Goal: Transaction & Acquisition: Purchase product/service

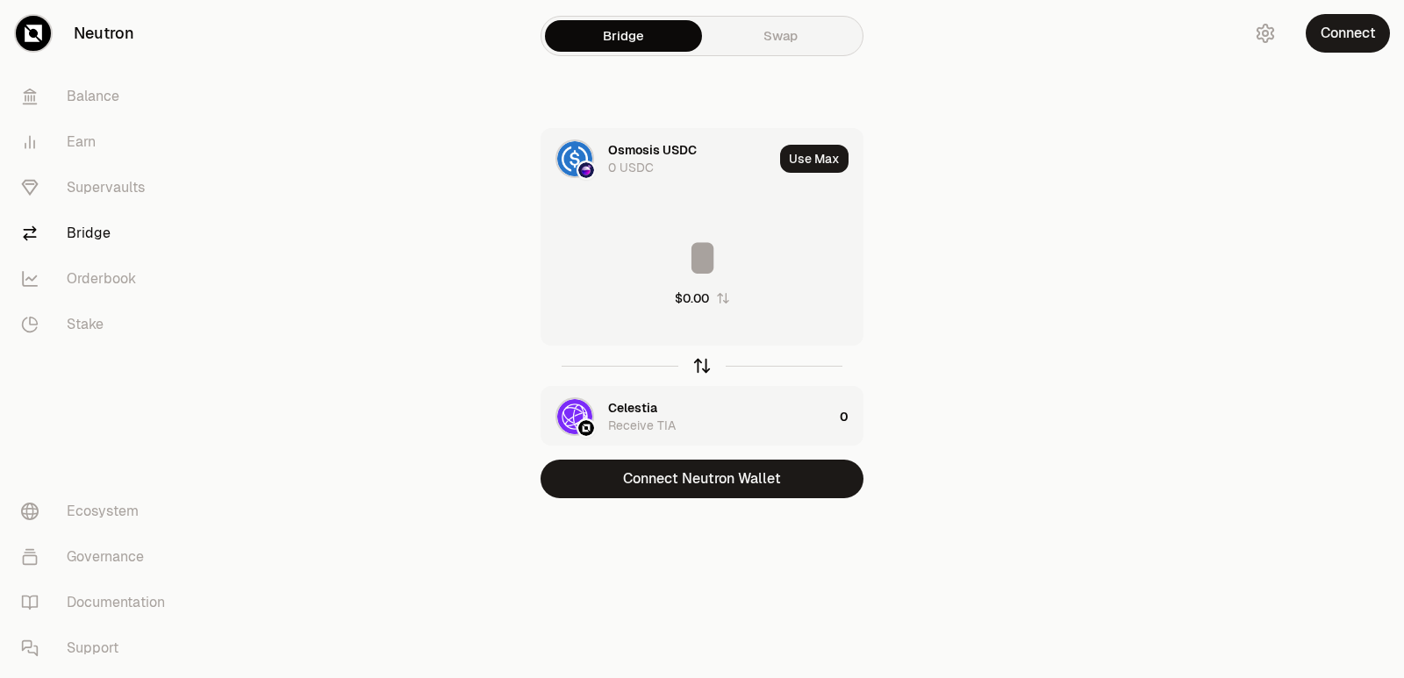
click at [703, 360] on icon "button" at bounding box center [701, 365] width 19 height 19
click at [703, 366] on icon "button" at bounding box center [701, 365] width 19 height 19
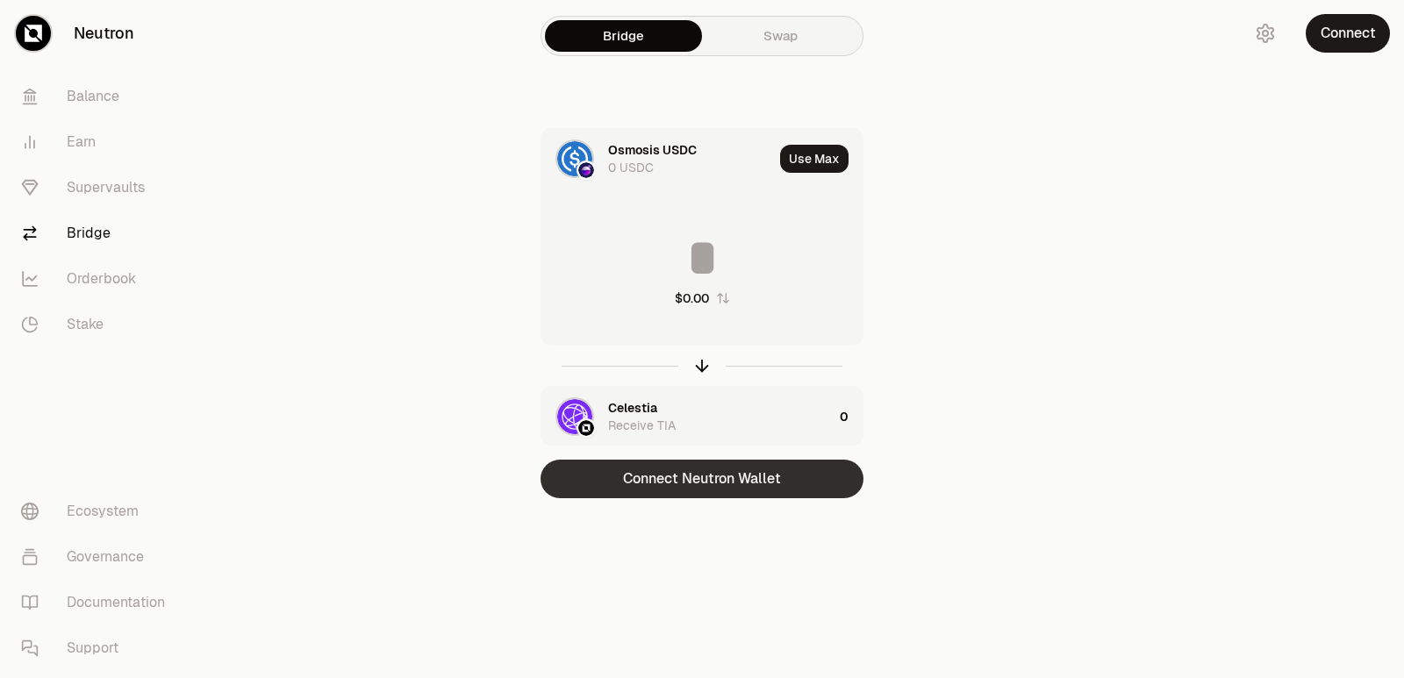
click at [671, 489] on button "Connect Neutron Wallet" at bounding box center [701, 479] width 323 height 39
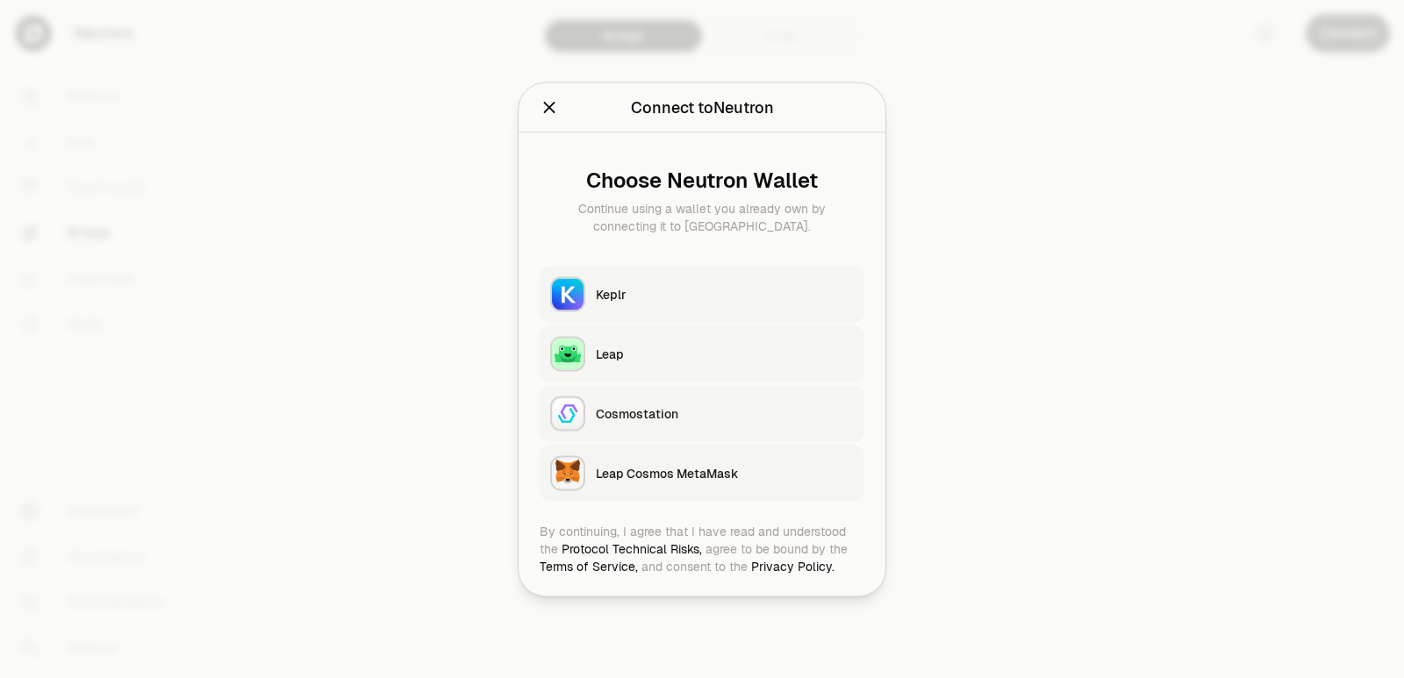
click at [655, 290] on div "Keplr" at bounding box center [725, 294] width 258 height 18
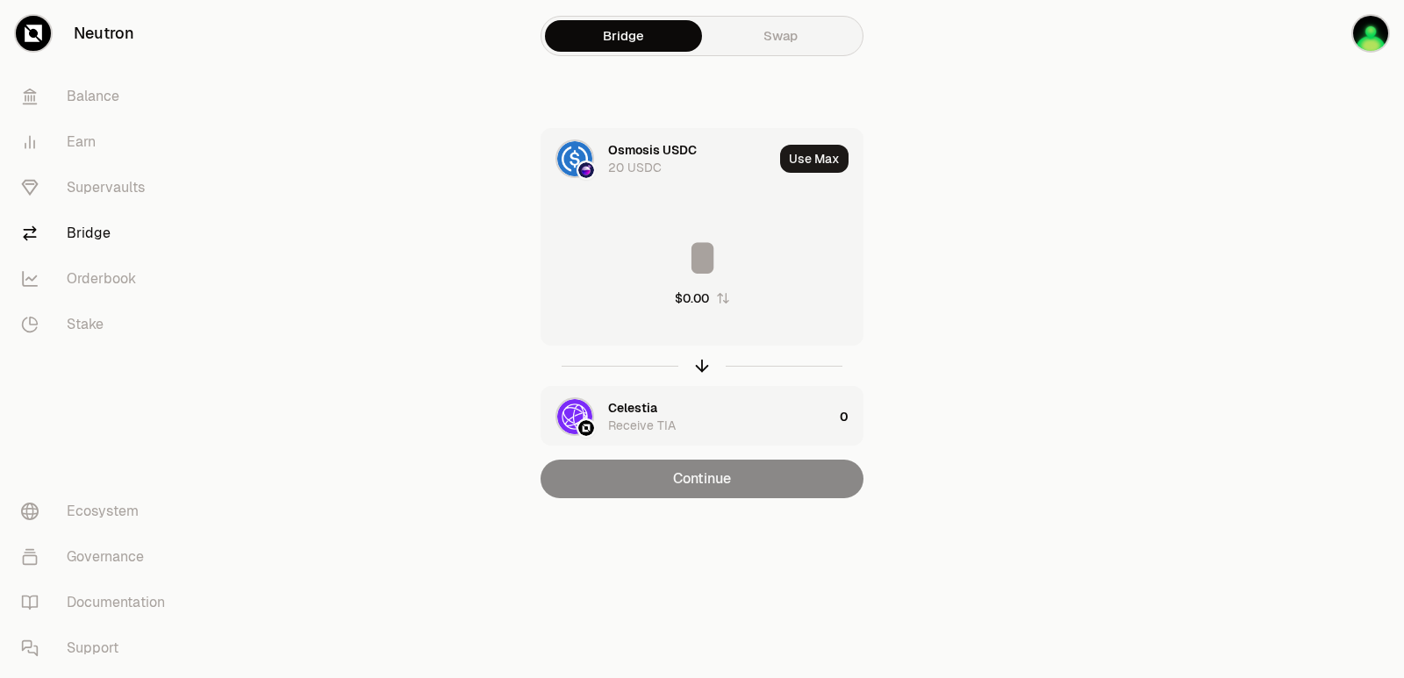
click at [655, 249] on input at bounding box center [701, 258] width 321 height 53
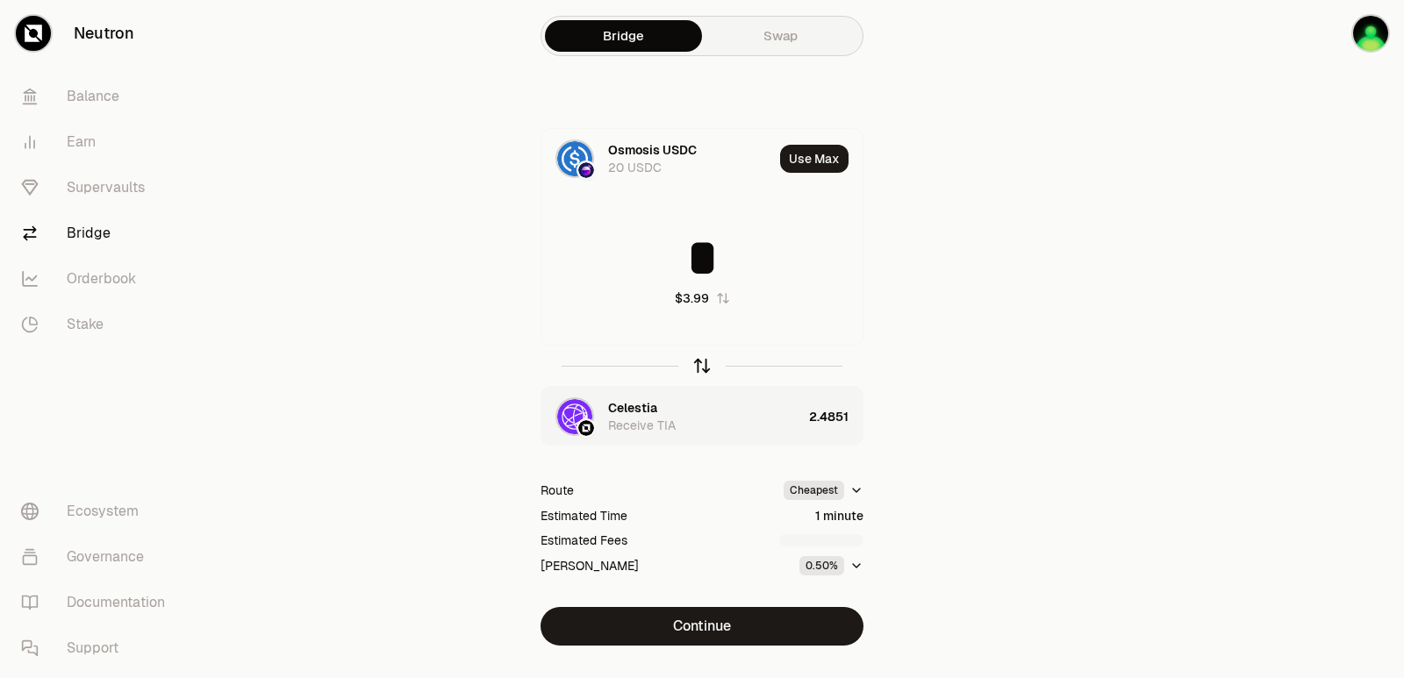
type input "*"
click at [698, 363] on icon "button" at bounding box center [701, 365] width 19 height 19
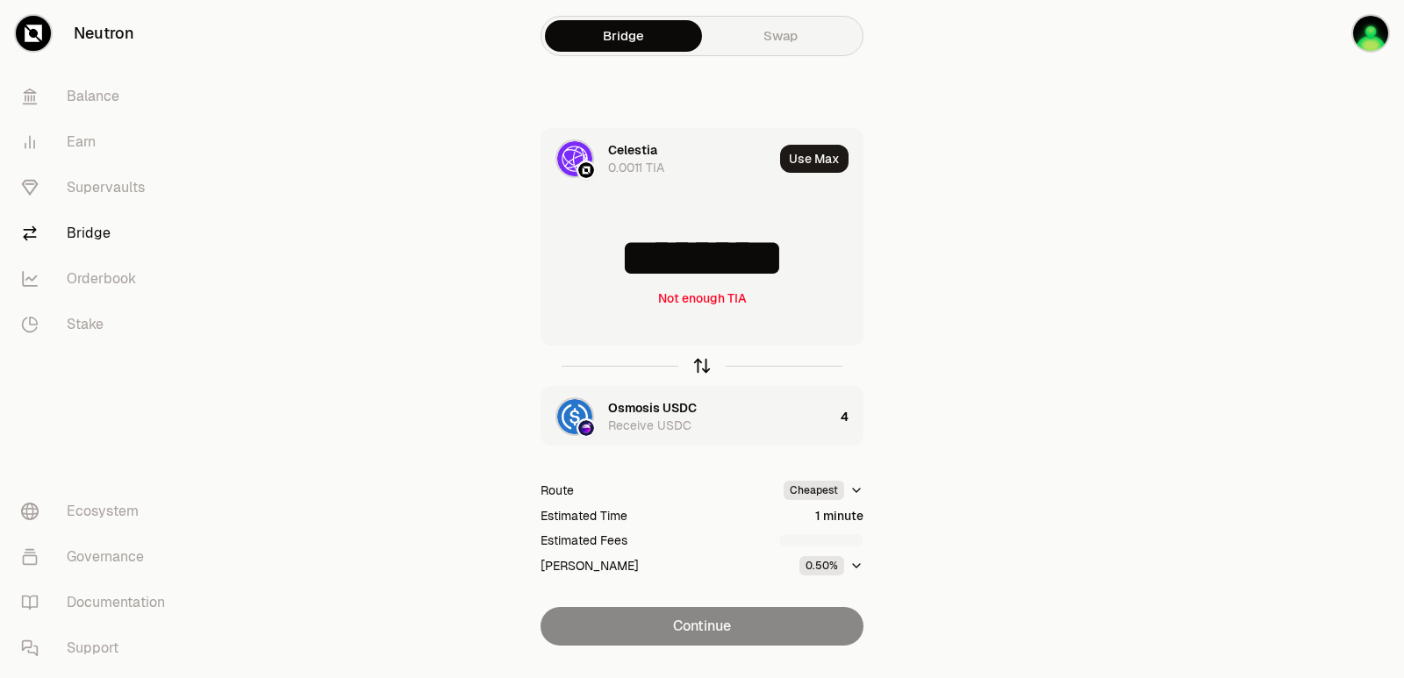
click at [698, 363] on icon "button" at bounding box center [701, 365] width 19 height 19
type input "*"
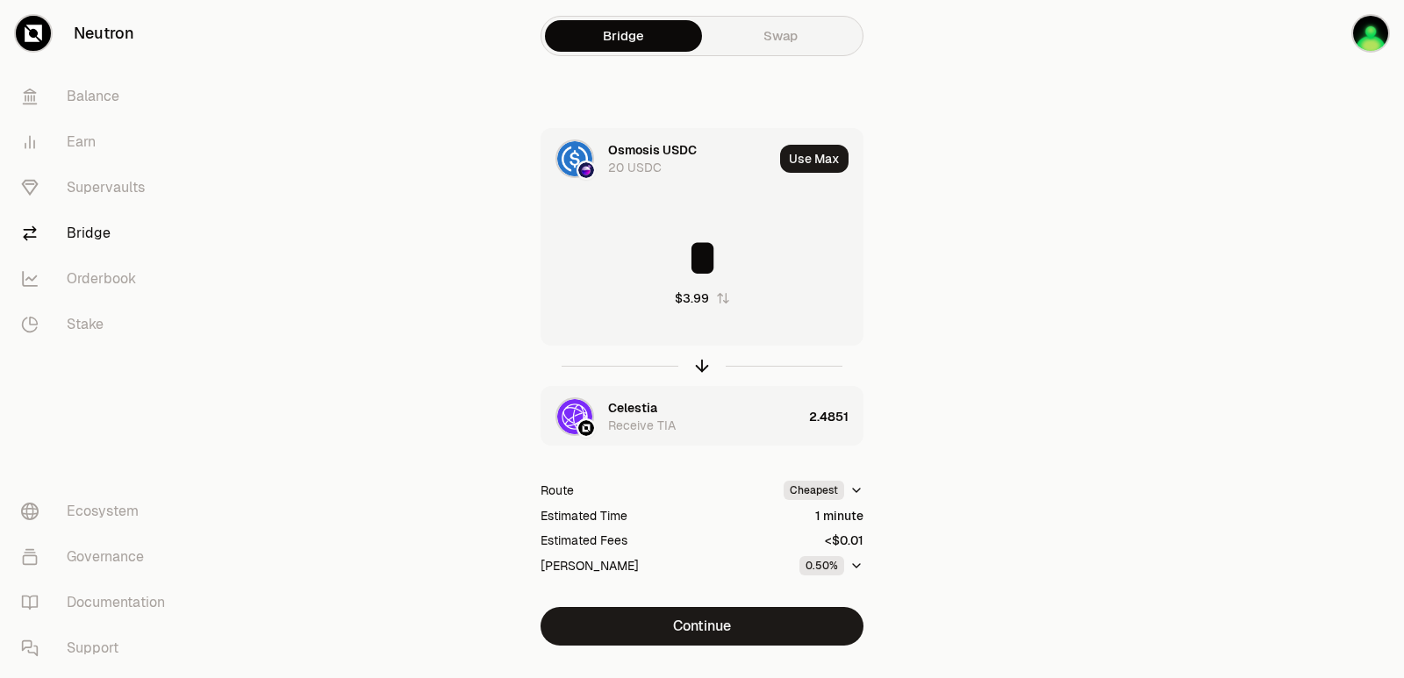
click at [629, 406] on div "Celestia" at bounding box center [632, 408] width 49 height 18
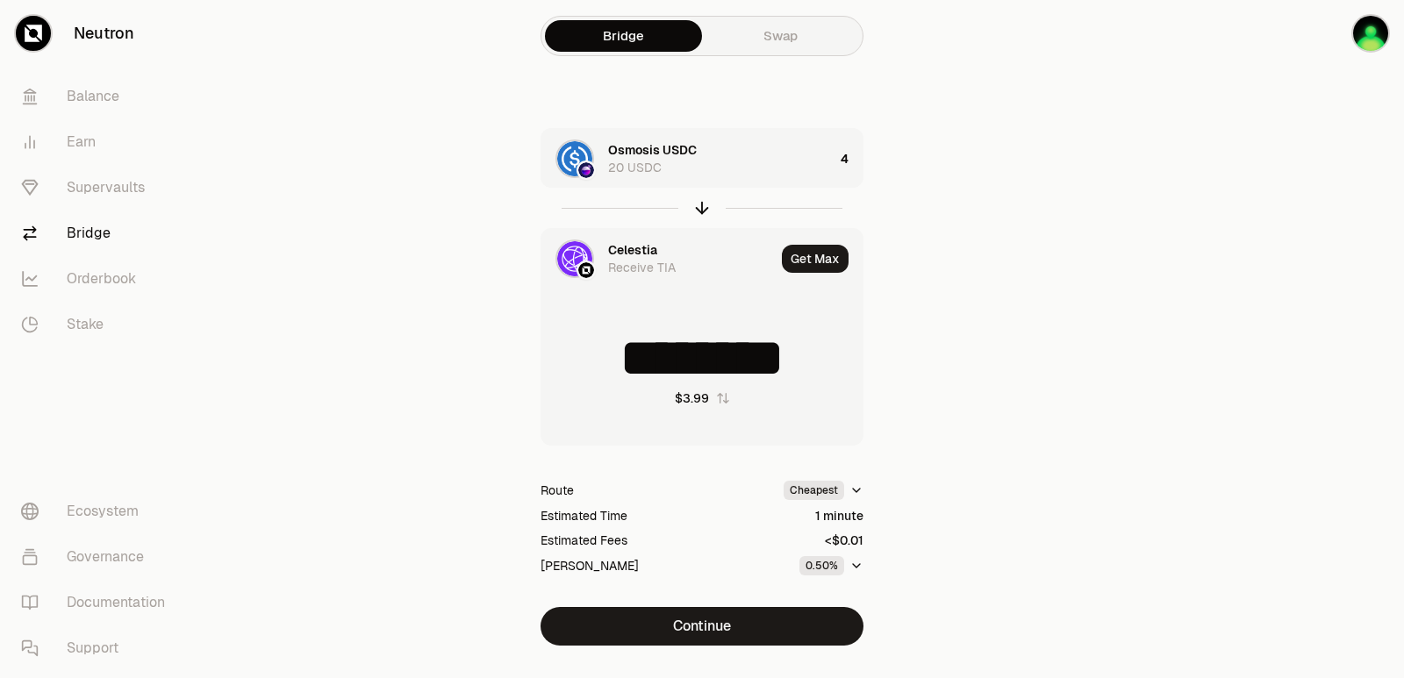
click at [637, 257] on div "Celestia" at bounding box center [632, 250] width 49 height 18
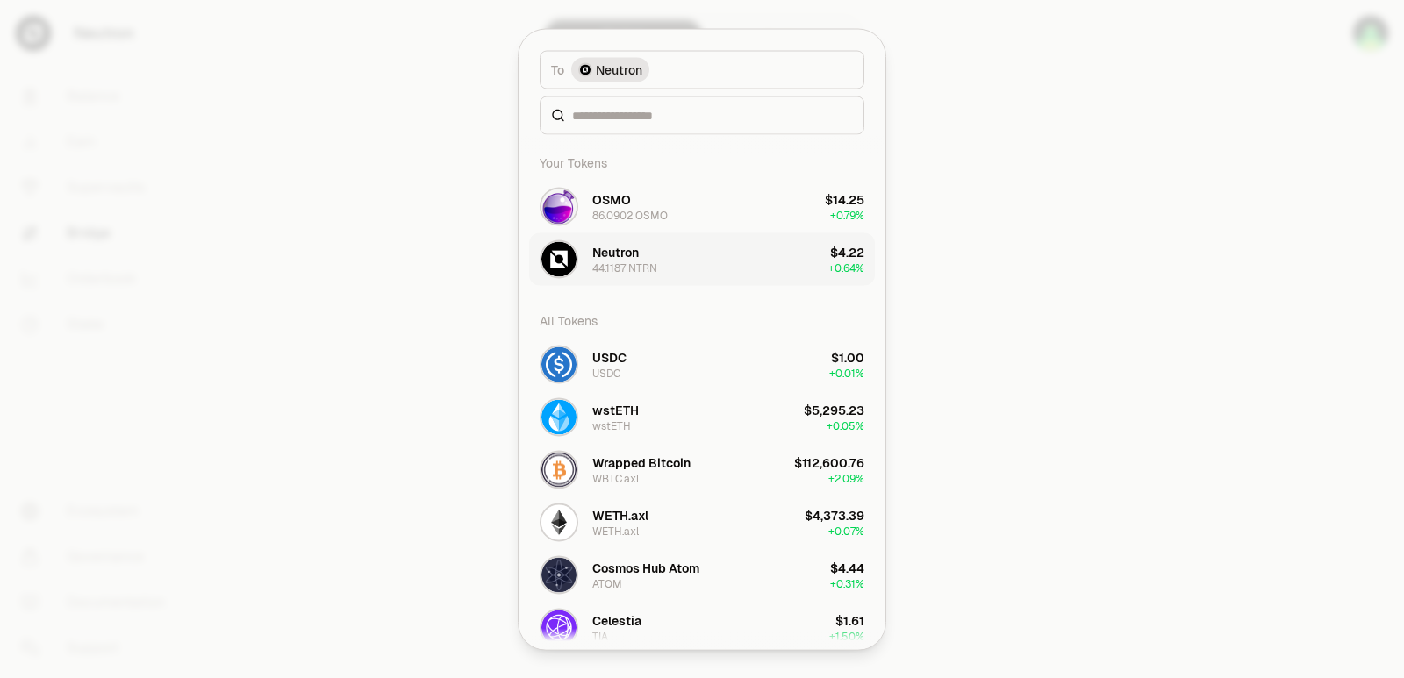
click at [622, 281] on button "Neutron 44.1187 NTRN $4.22 + 0.64%" at bounding box center [702, 259] width 346 height 53
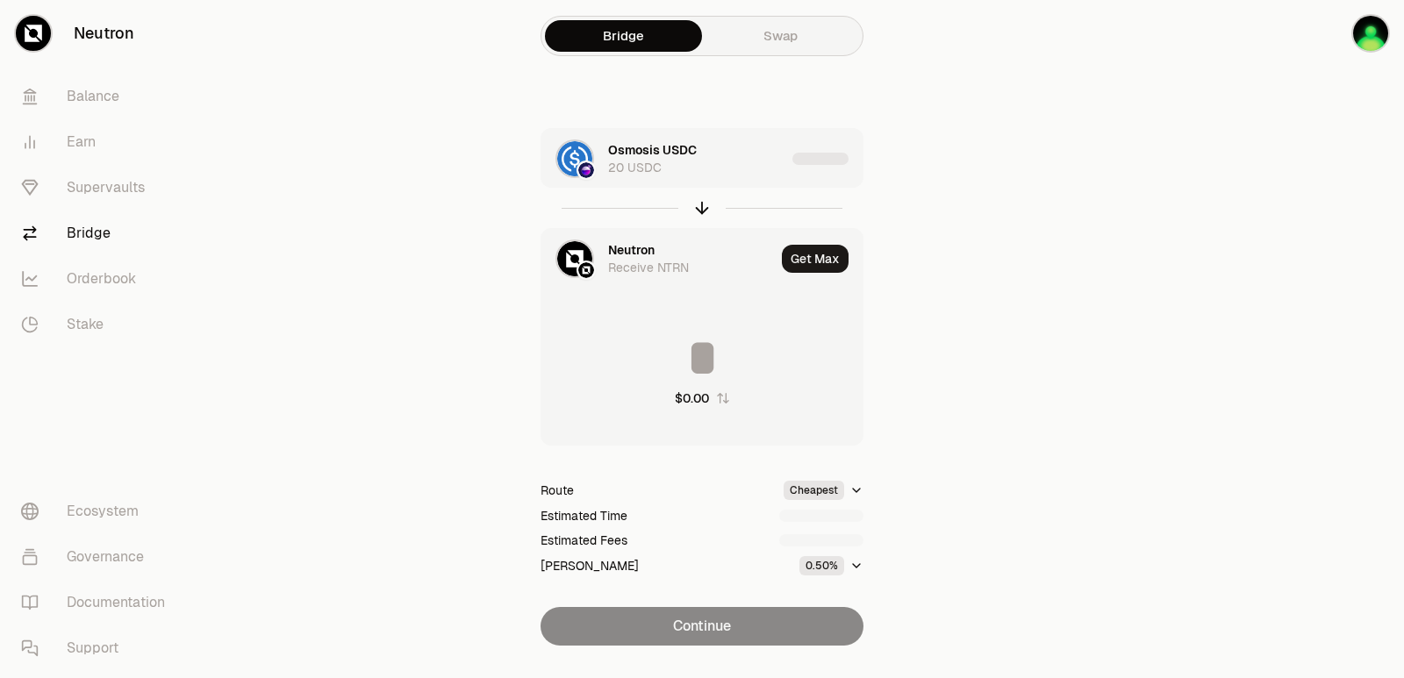
click at [632, 254] on div "Neutron" at bounding box center [631, 250] width 47 height 18
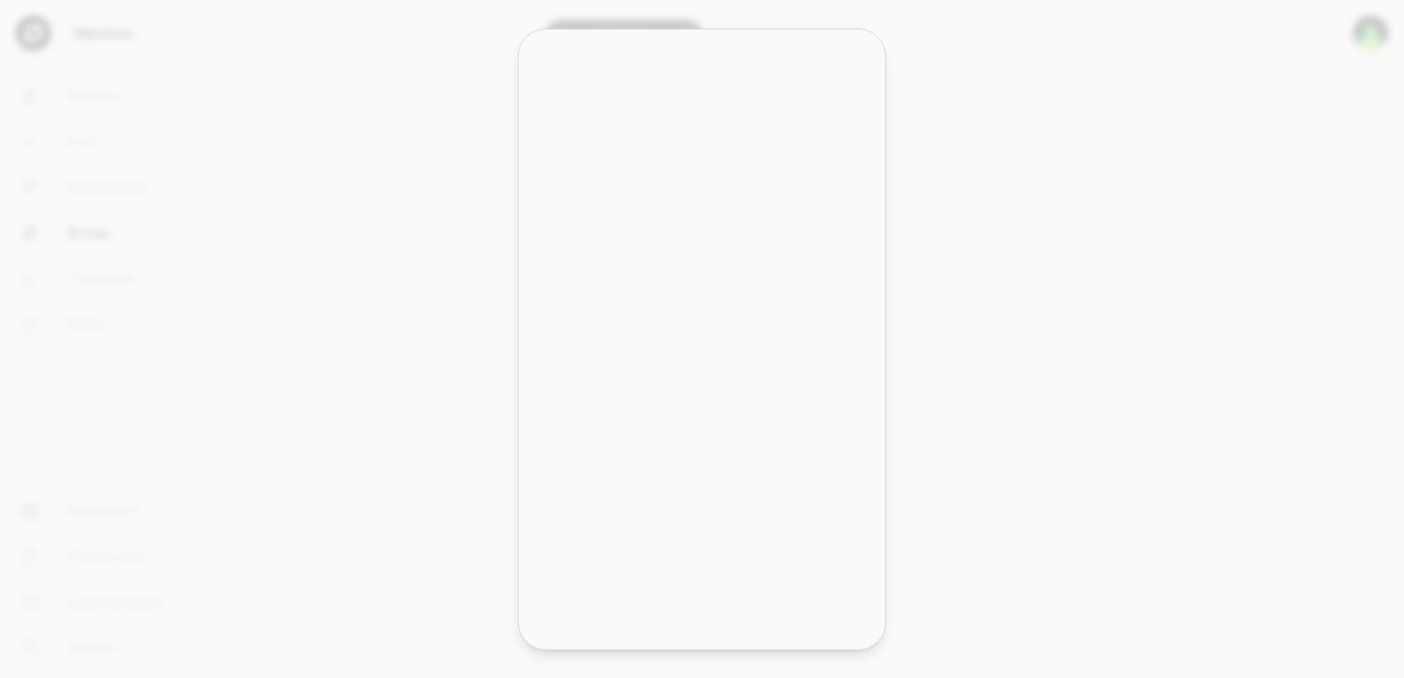
type input "********"
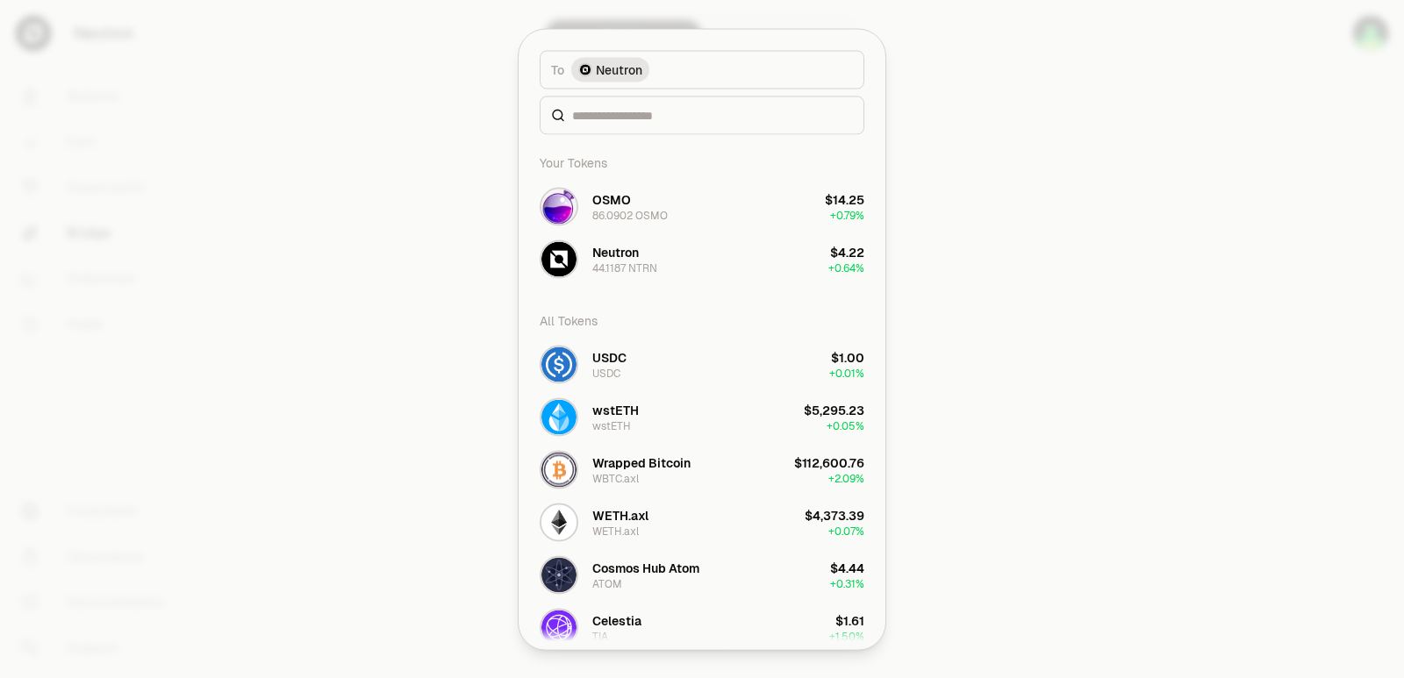
click at [598, 103] on div at bounding box center [702, 115] width 325 height 39
click at [593, 116] on input at bounding box center [712, 115] width 281 height 18
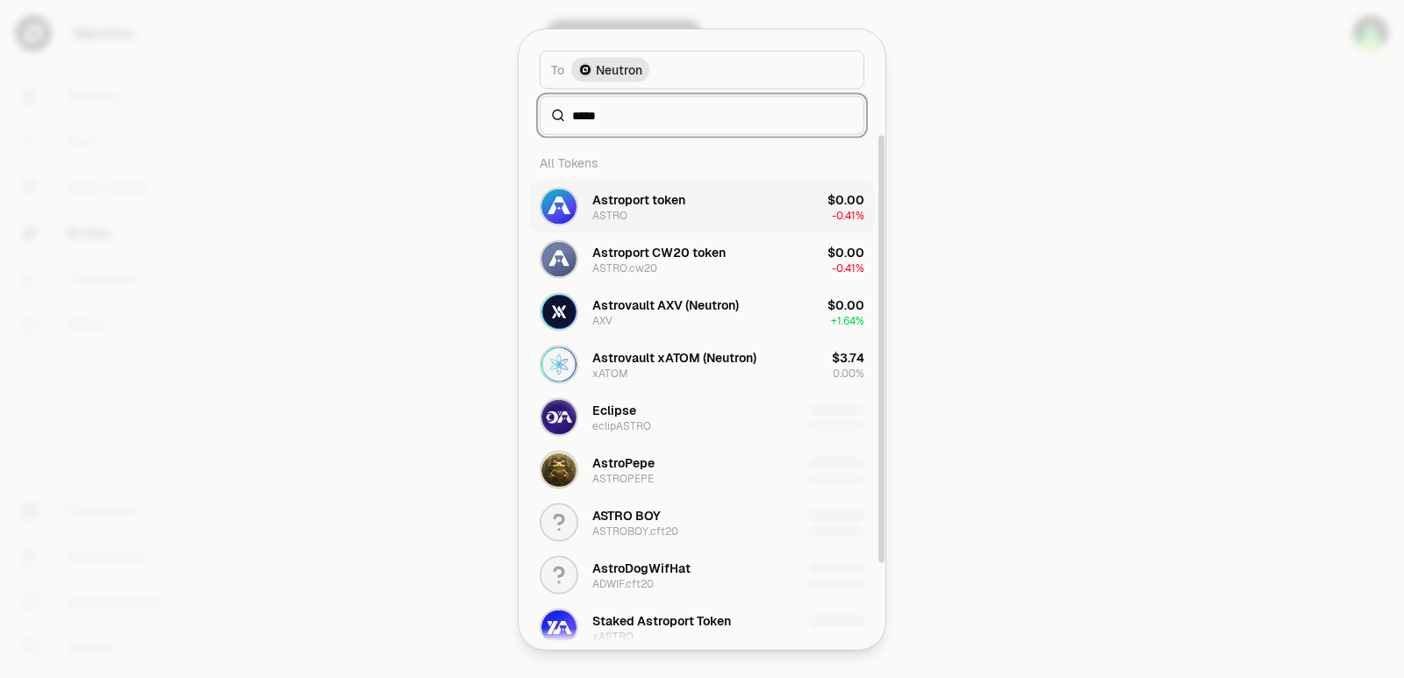
type input "*****"
click at [633, 227] on button "Astroport token ASTRO $0.00 -0.41%" at bounding box center [702, 206] width 346 height 53
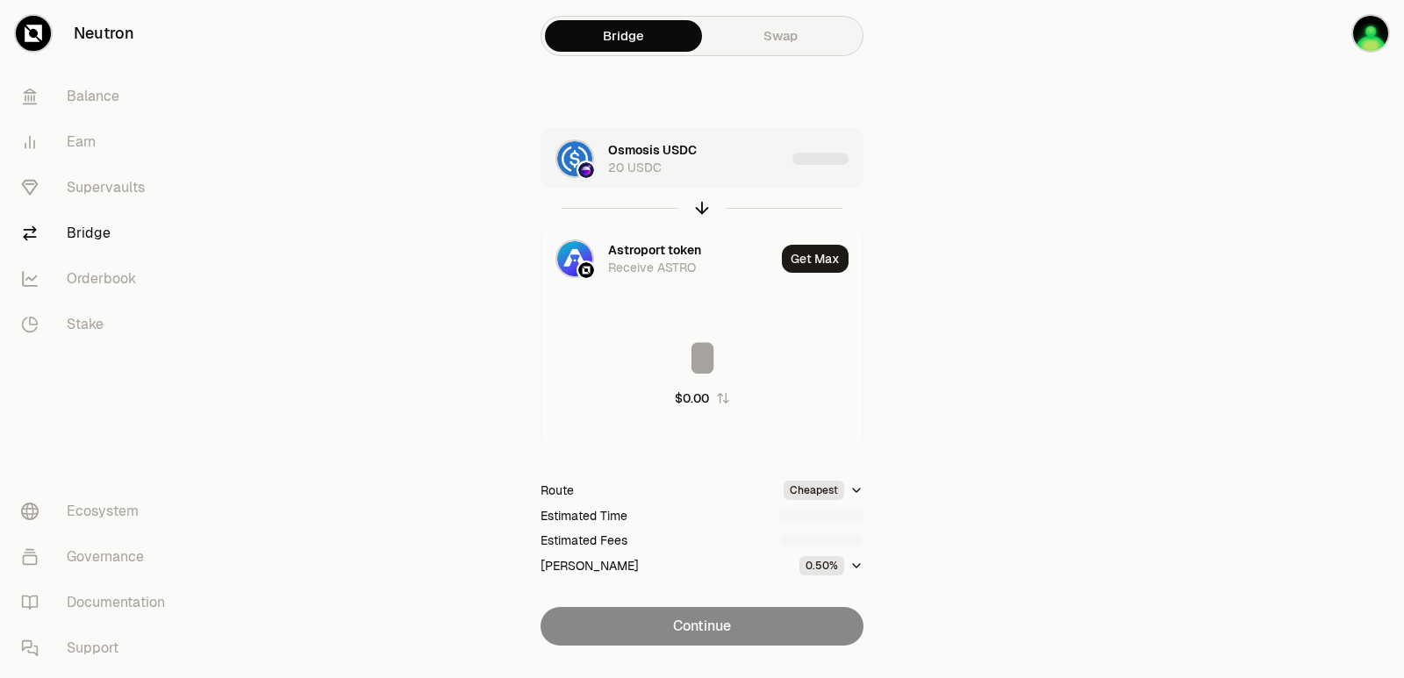
click at [715, 163] on div "Osmosis USDC 20 USDC" at bounding box center [696, 158] width 177 height 35
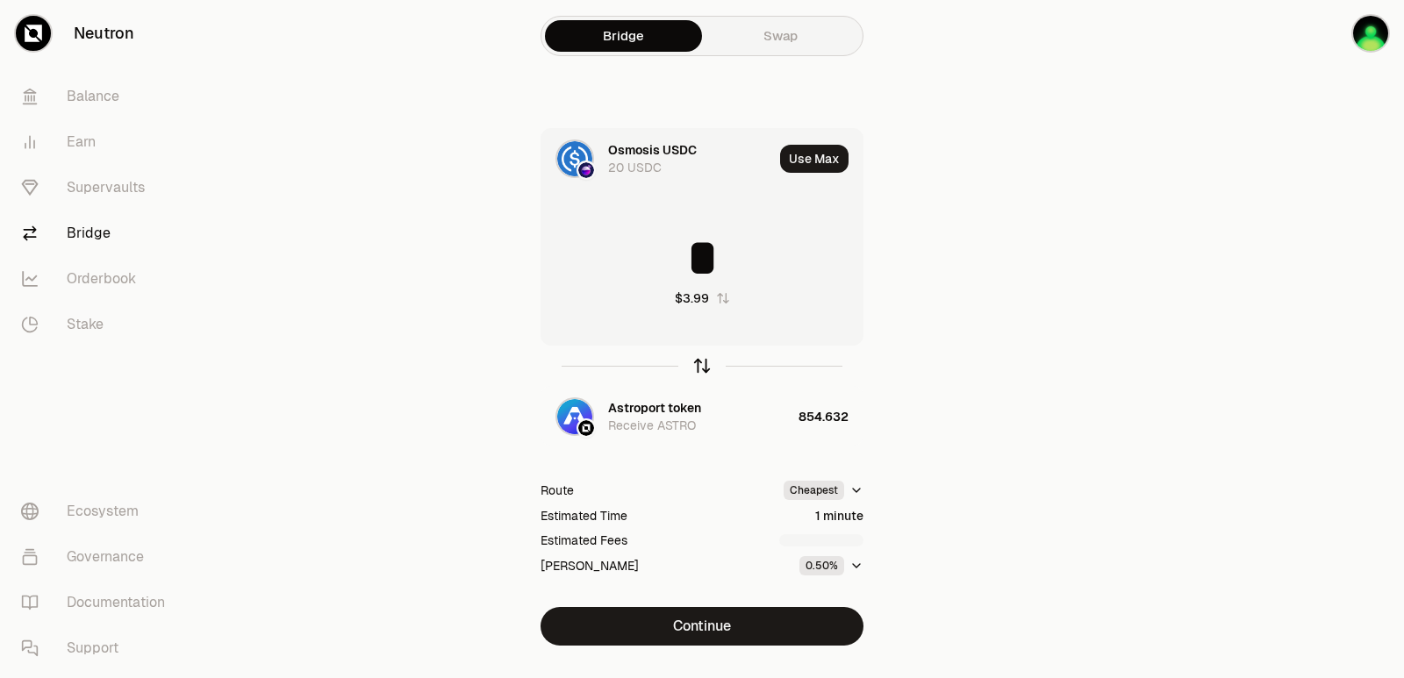
click at [703, 357] on icon "button" at bounding box center [701, 365] width 19 height 19
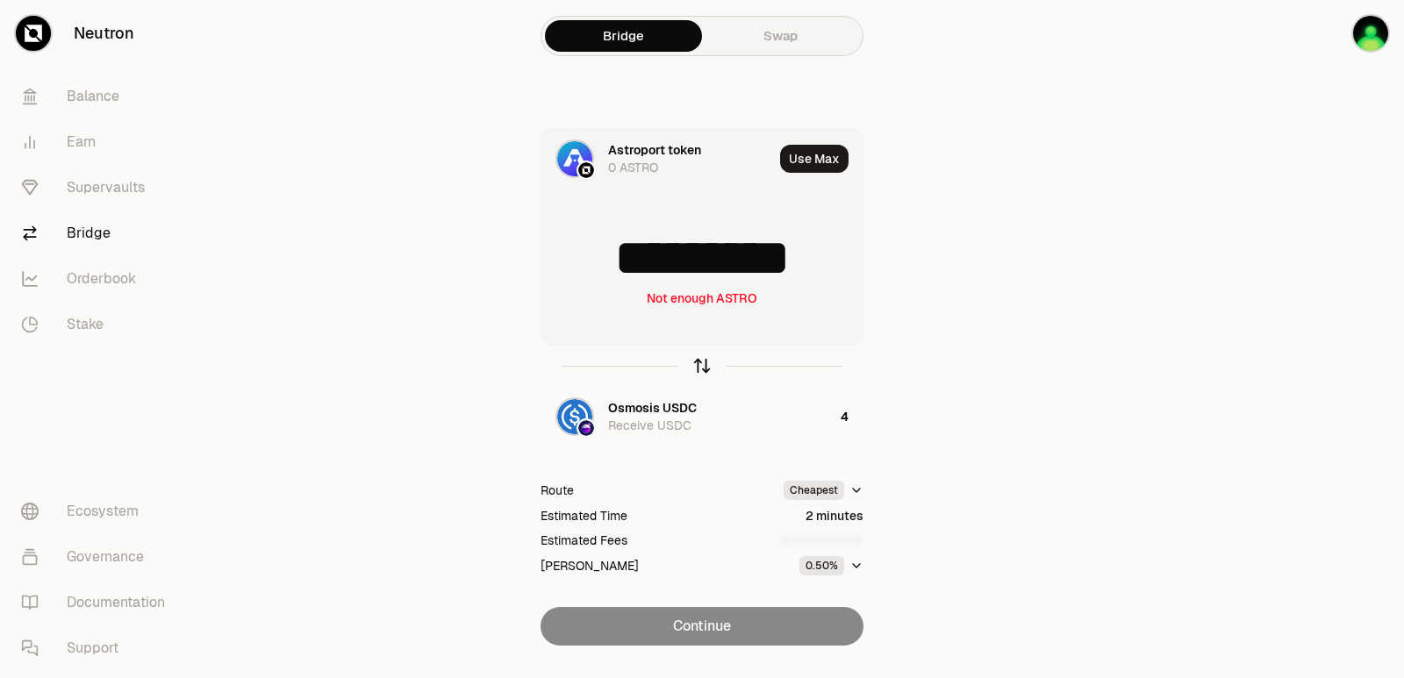
click at [703, 359] on icon "button" at bounding box center [701, 365] width 19 height 19
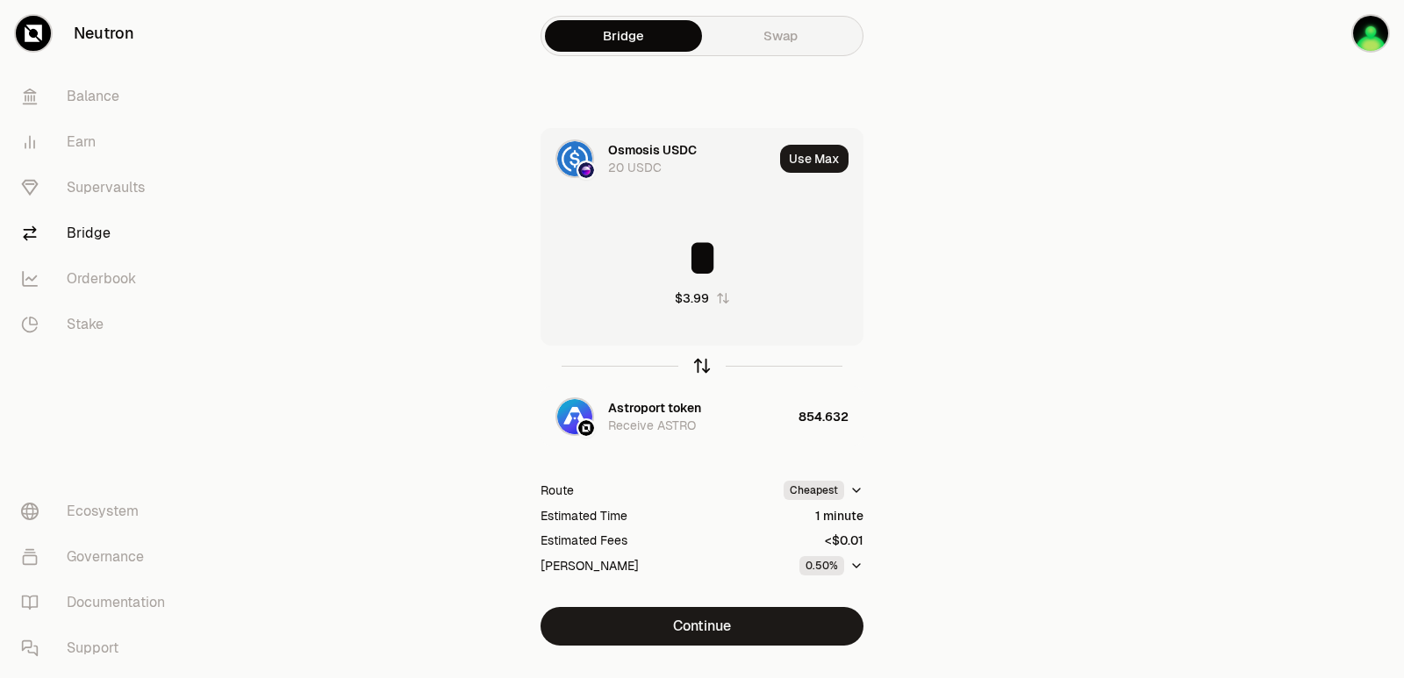
click at [705, 361] on icon "button" at bounding box center [701, 365] width 19 height 19
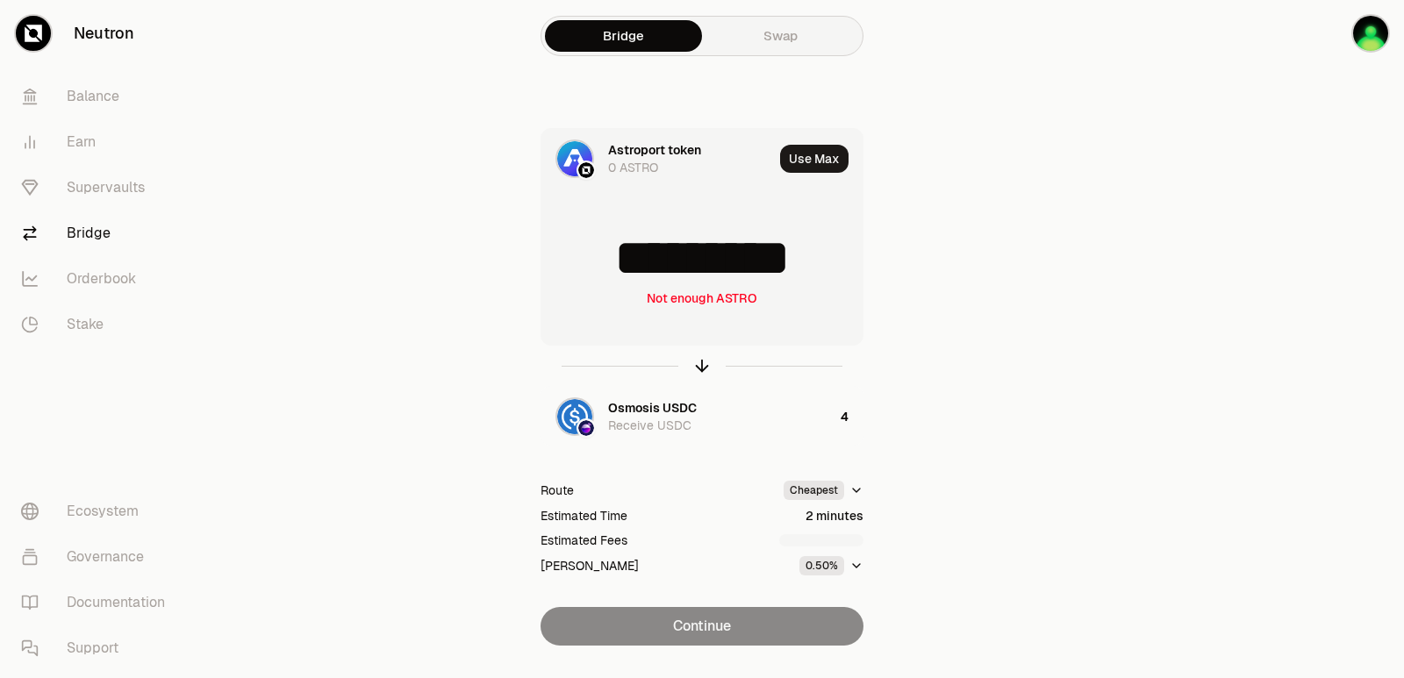
scroll to position [6, 0]
drag, startPoint x: 823, startPoint y: 264, endPoint x: 624, endPoint y: 270, distance: 199.3
click at [624, 270] on input "*********" at bounding box center [701, 258] width 321 height 53
type input "***"
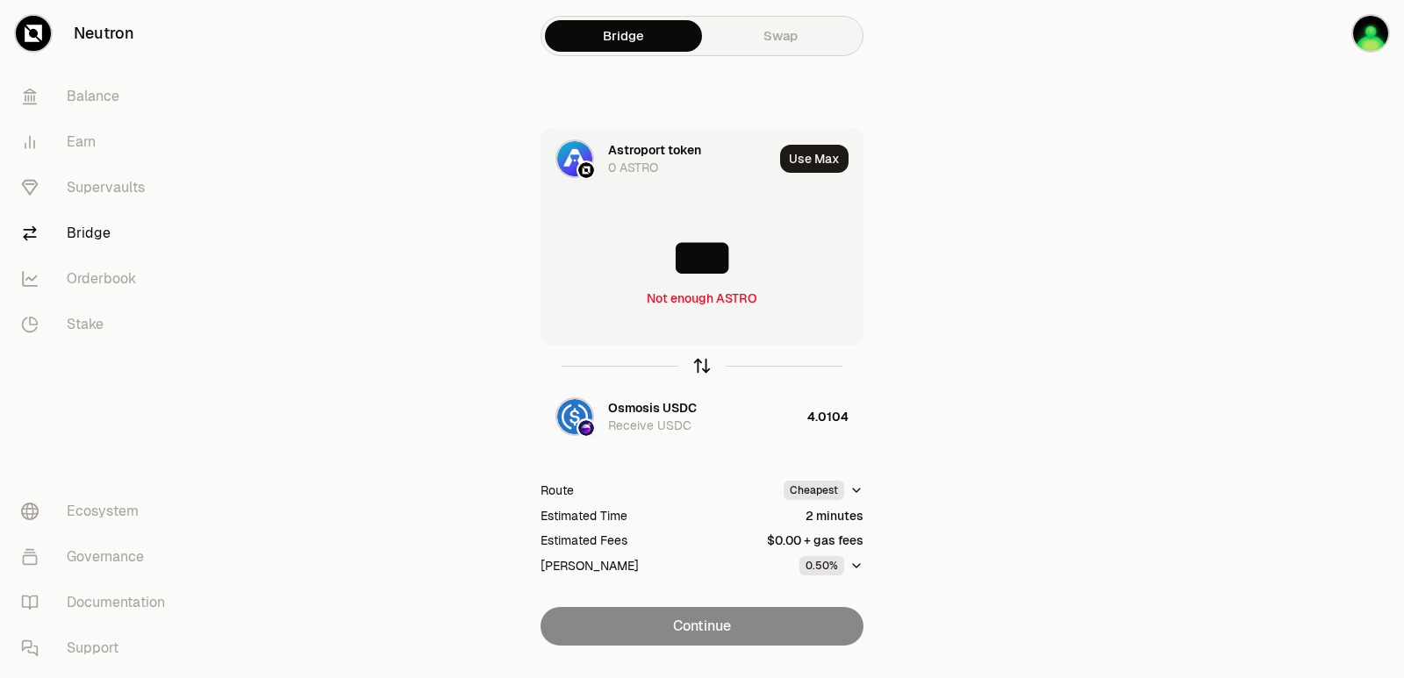
click at [706, 368] on icon "button" at bounding box center [701, 365] width 19 height 19
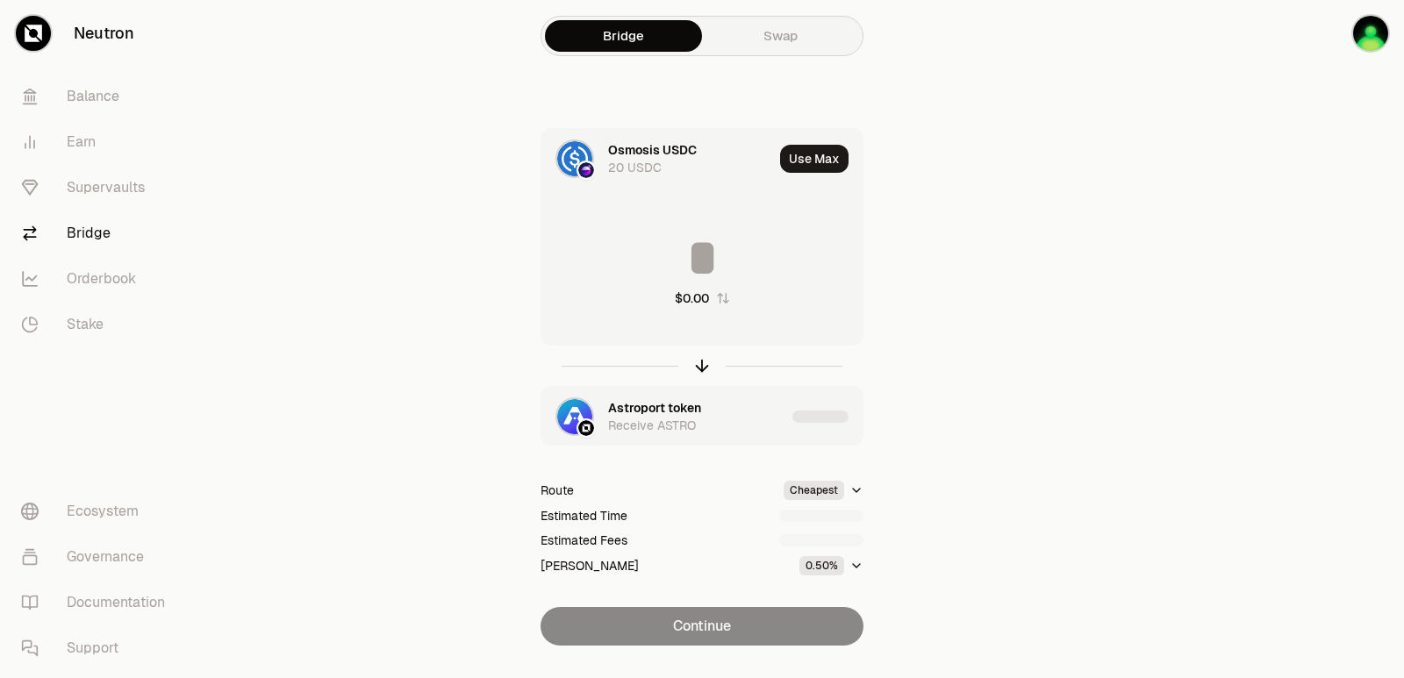
click at [680, 411] on div "Astroport token" at bounding box center [654, 408] width 93 height 18
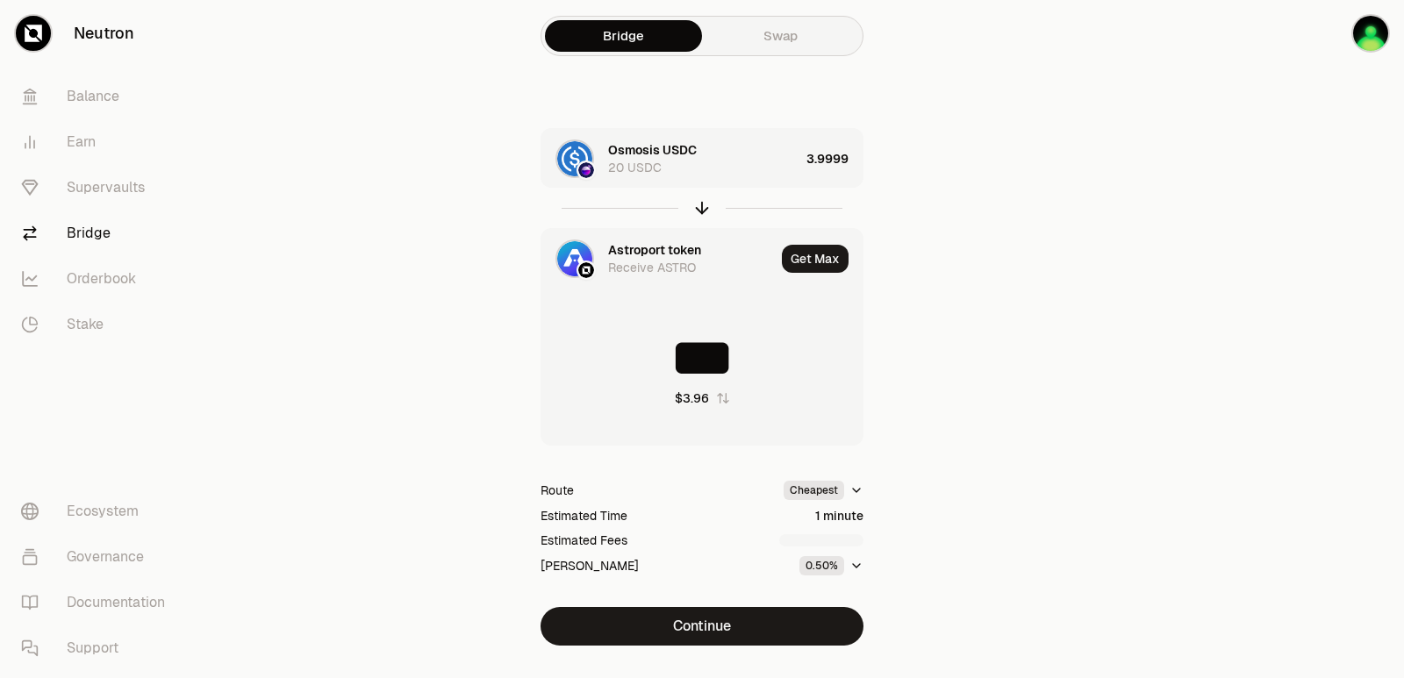
click at [637, 248] on div "Astroport token" at bounding box center [654, 250] width 93 height 18
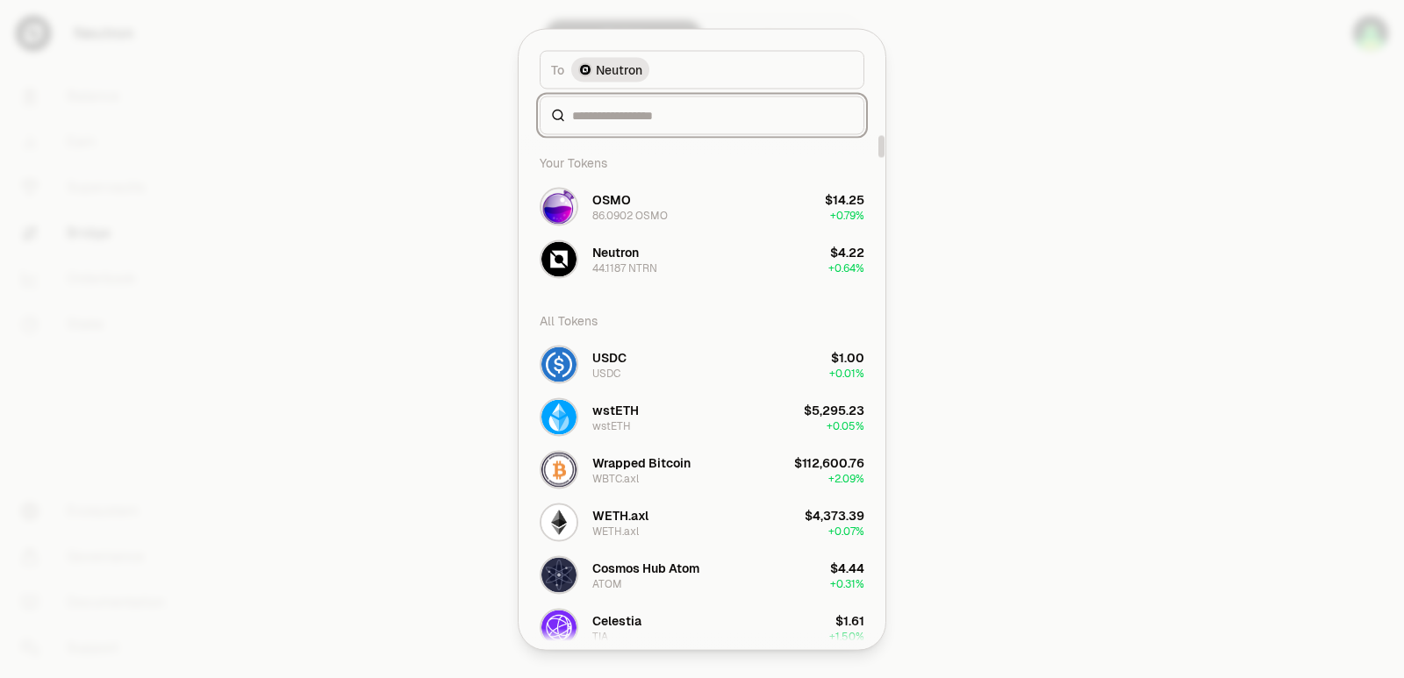
click at [622, 118] on input at bounding box center [712, 115] width 281 height 18
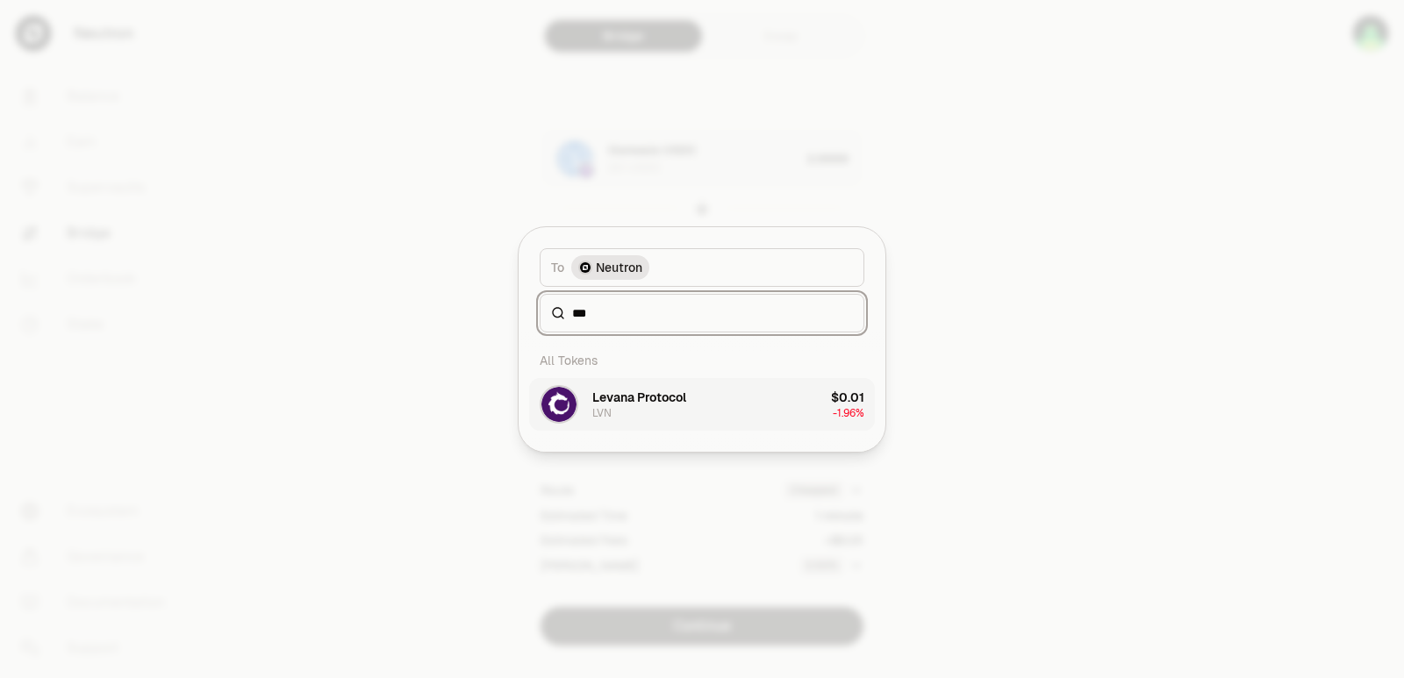
type input "***"
click at [668, 399] on div "Levana Protocol" at bounding box center [639, 398] width 94 height 18
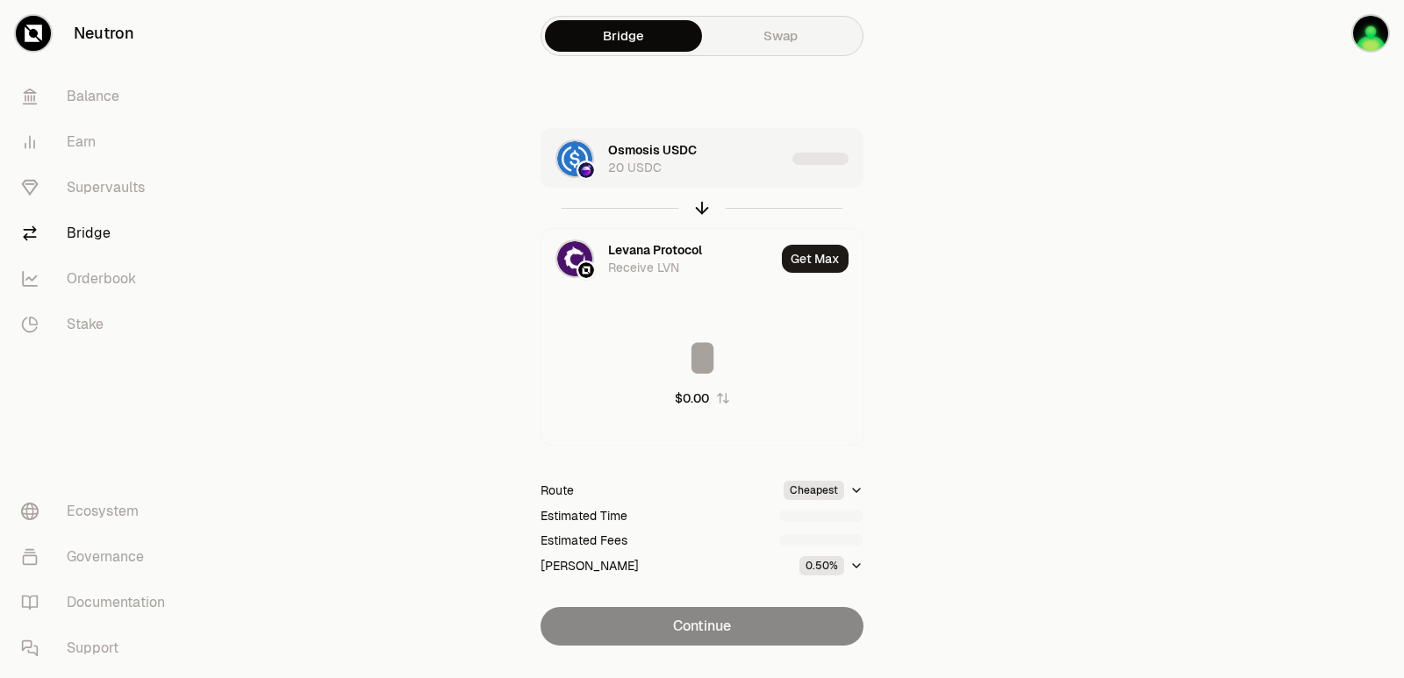
type input "**********"
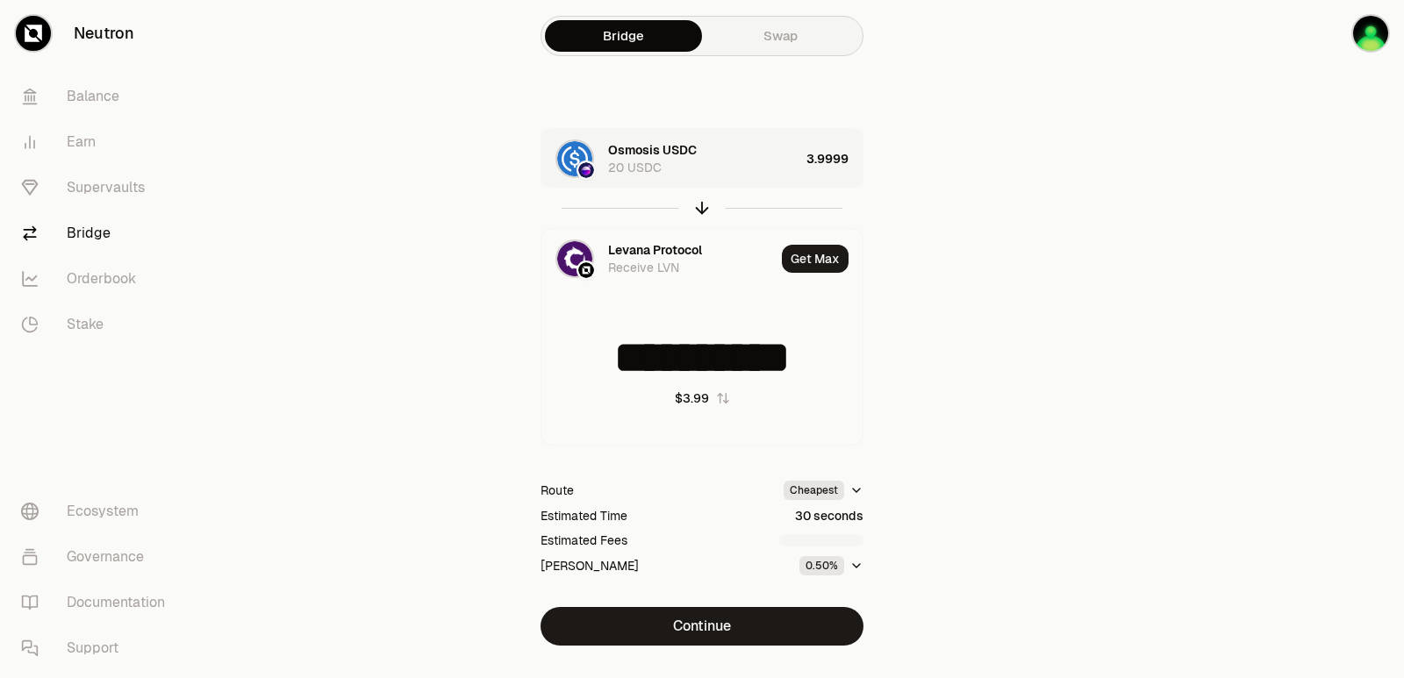
click at [714, 172] on div "Osmosis USDC 20 USDC" at bounding box center [703, 158] width 191 height 35
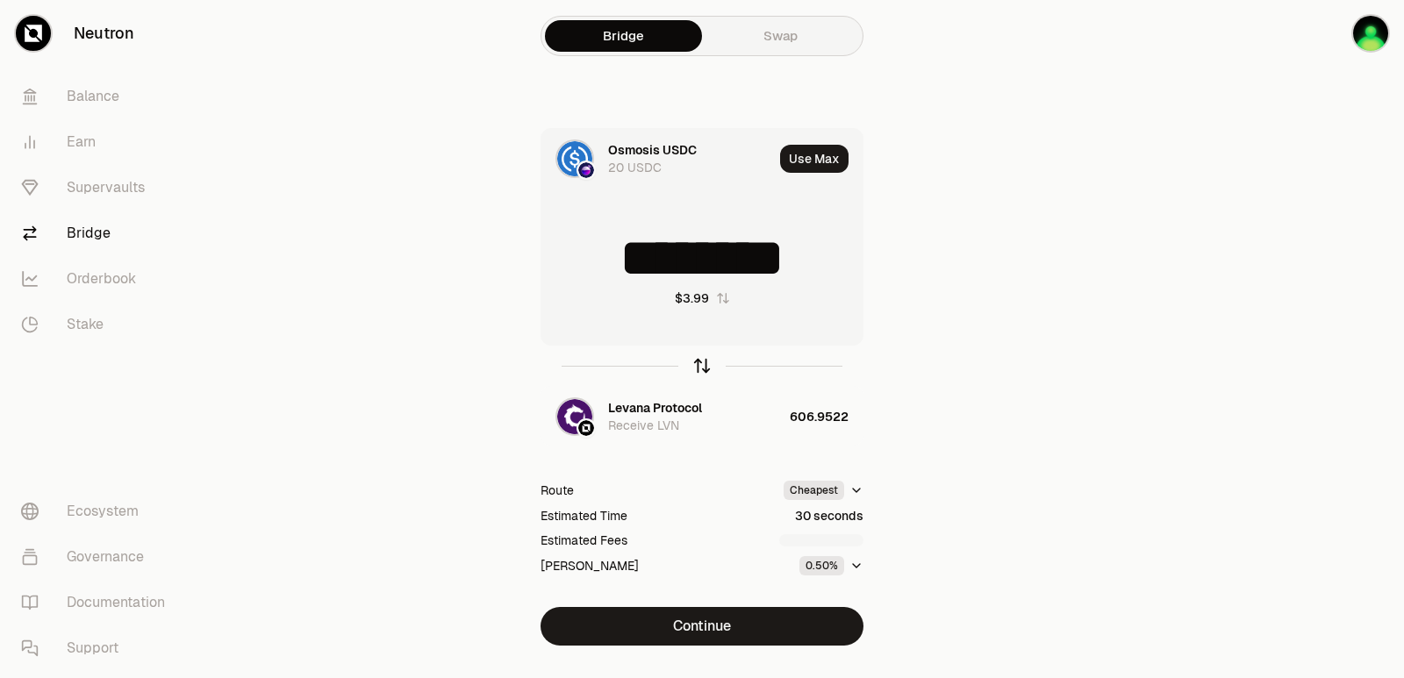
click at [698, 363] on icon "button" at bounding box center [702, 363] width 11 height 5
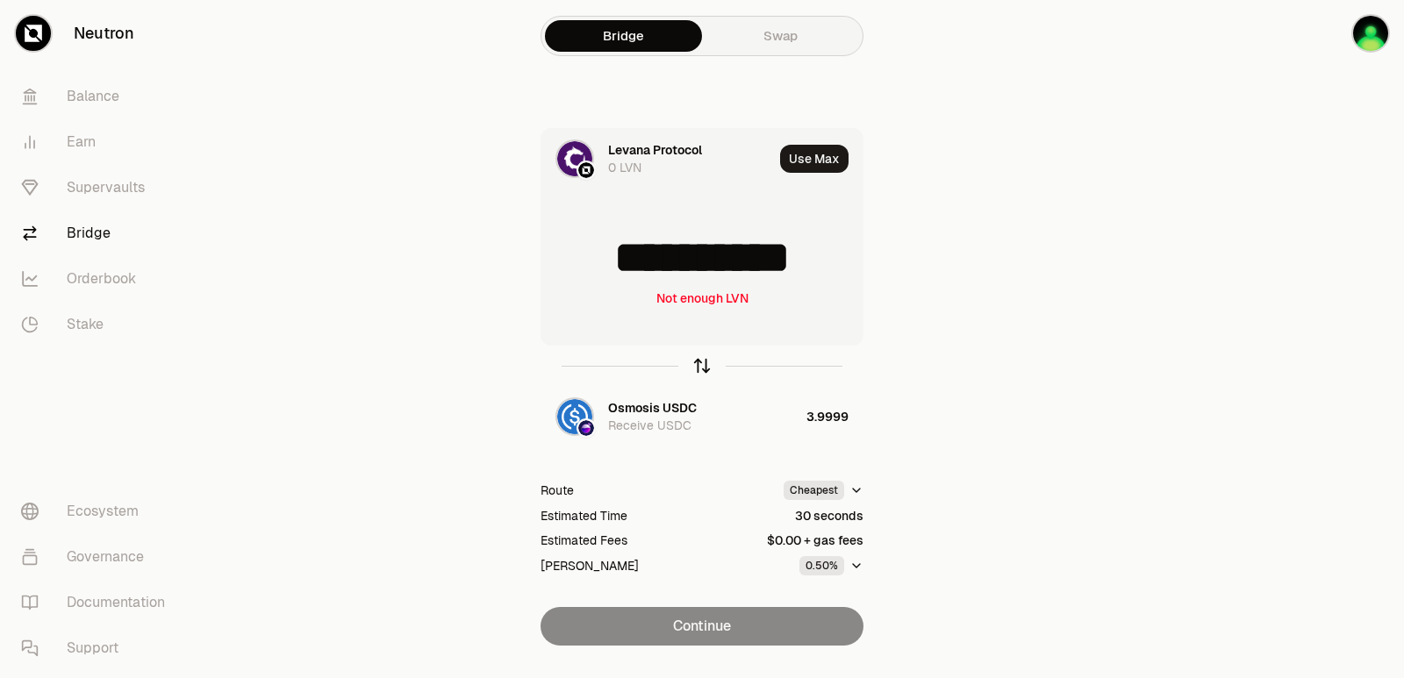
click at [698, 363] on icon "button" at bounding box center [702, 363] width 11 height 5
type input "********"
